Goal: Check status: Check status

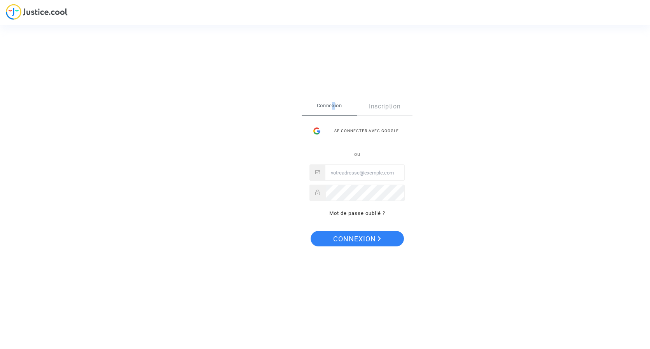
click at [333, 106] on span "Connexion" at bounding box center [330, 106] width 56 height 16
drag, startPoint x: 333, startPoint y: 106, endPoint x: 363, endPoint y: 133, distance: 40.2
click at [364, 133] on div "Se connecter avec Google" at bounding box center [356, 131] width 95 height 16
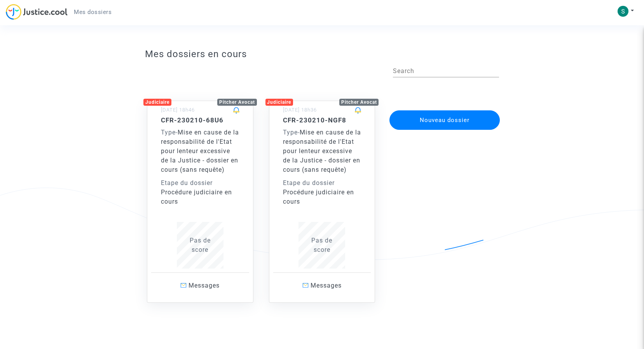
click at [190, 122] on h5 "CFR-230210-68U6" at bounding box center [200, 120] width 79 height 8
click at [309, 131] on span "Mise en cause de la responsabilité de l'Etat pour lenteur excessive de la Justi…" at bounding box center [322, 151] width 78 height 45
